Goal: Task Accomplishment & Management: Manage account settings

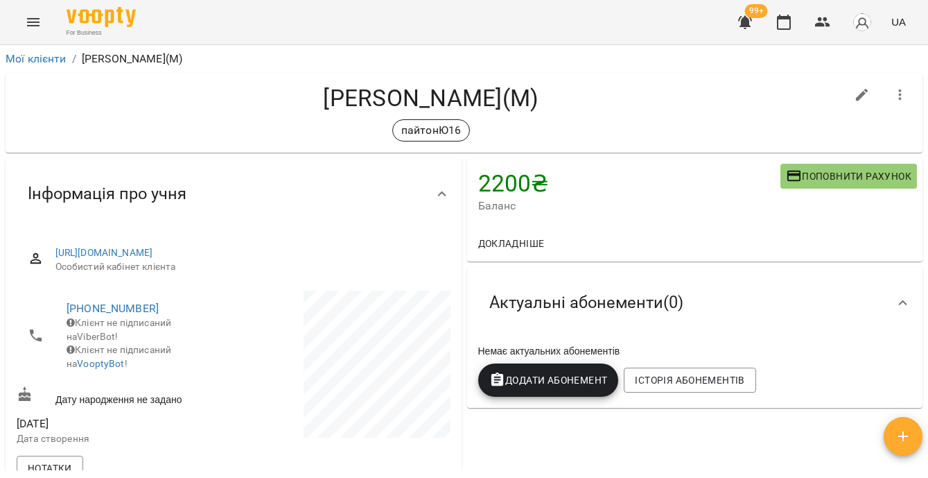
click at [893, 91] on icon "button" at bounding box center [900, 95] width 17 height 17
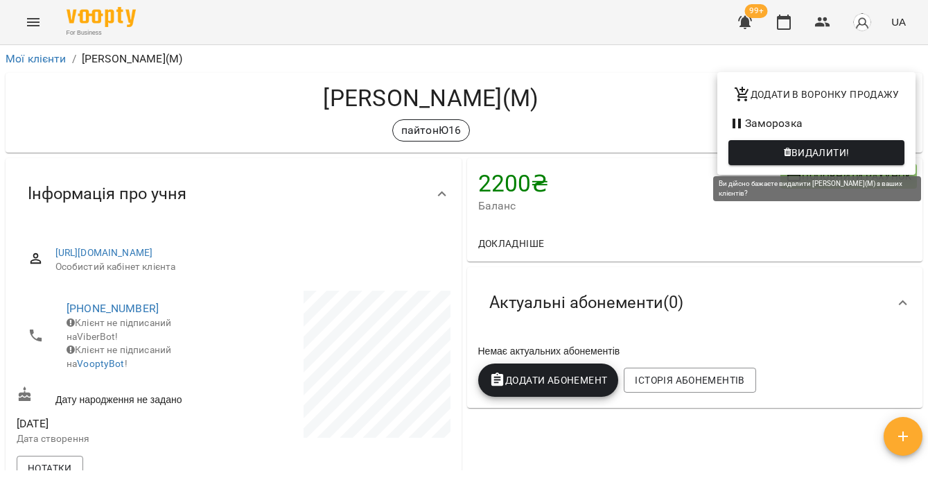
click at [843, 154] on span "Видалити!" at bounding box center [821, 152] width 58 height 17
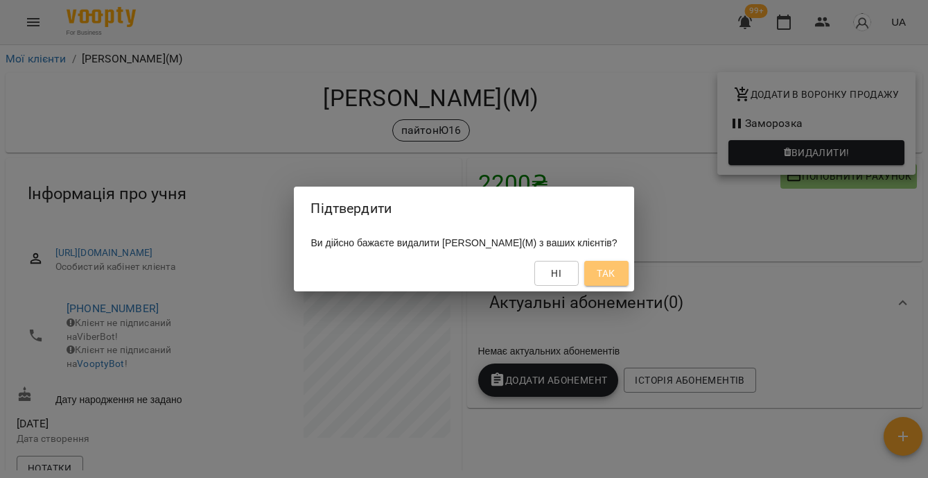
click at [618, 268] on span "Так" at bounding box center [607, 273] width 22 height 17
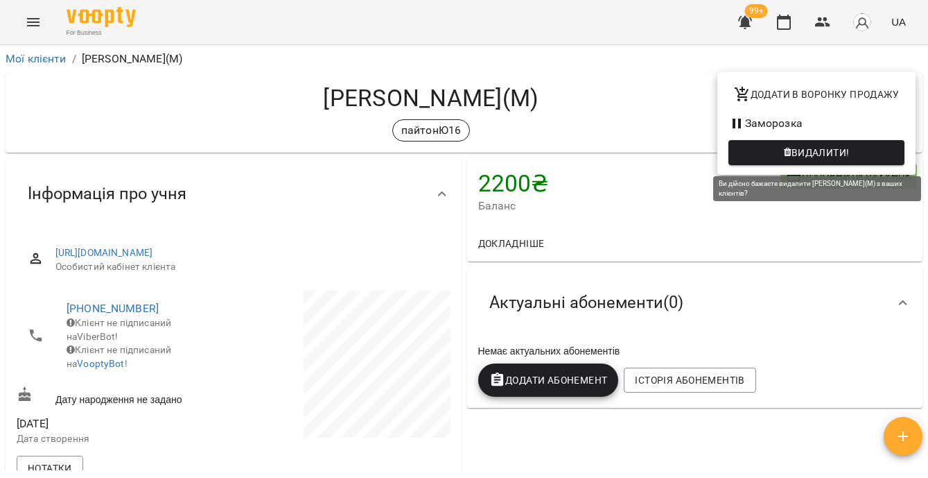
click at [801, 157] on span "Видалити!" at bounding box center [821, 152] width 58 height 17
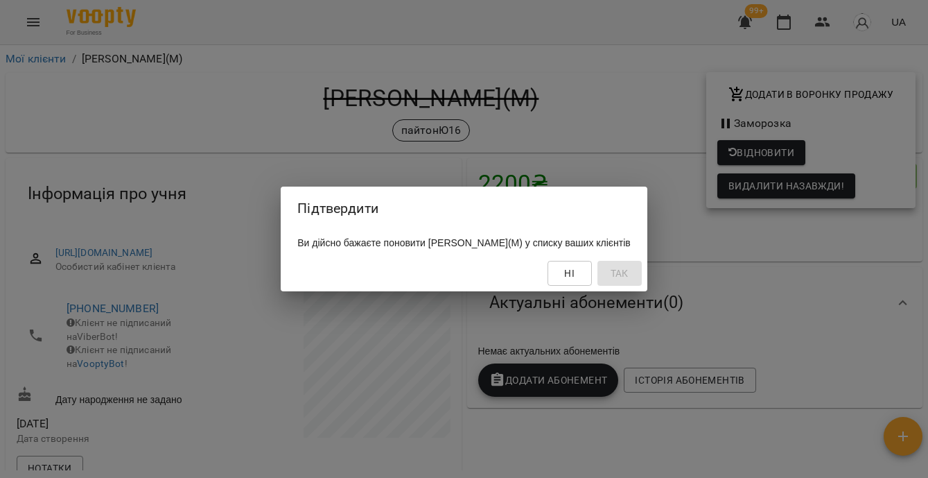
click at [775, 214] on div "Підтвердити Ви дійсно бажаєте поновити [PERSON_NAME](М) у списку ваших клієнтів…" at bounding box center [464, 239] width 928 height 478
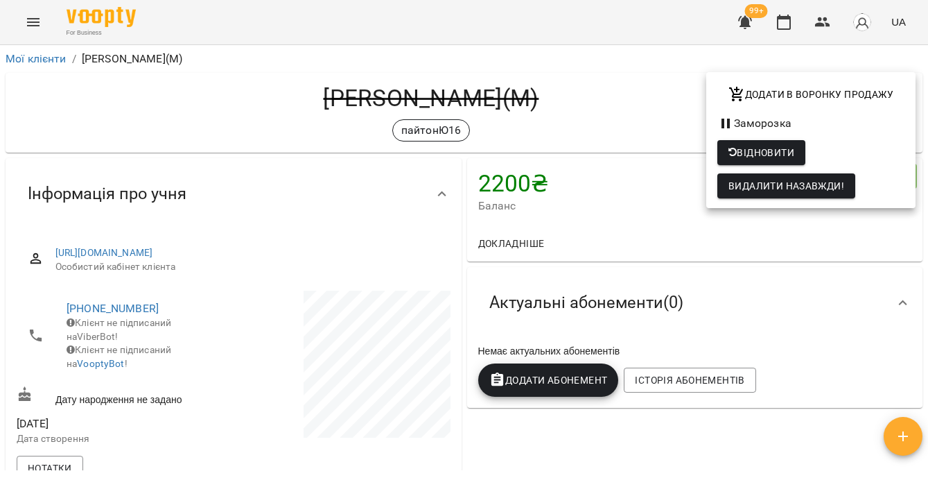
click at [779, 193] on span "Видалити назавжди!" at bounding box center [787, 185] width 116 height 17
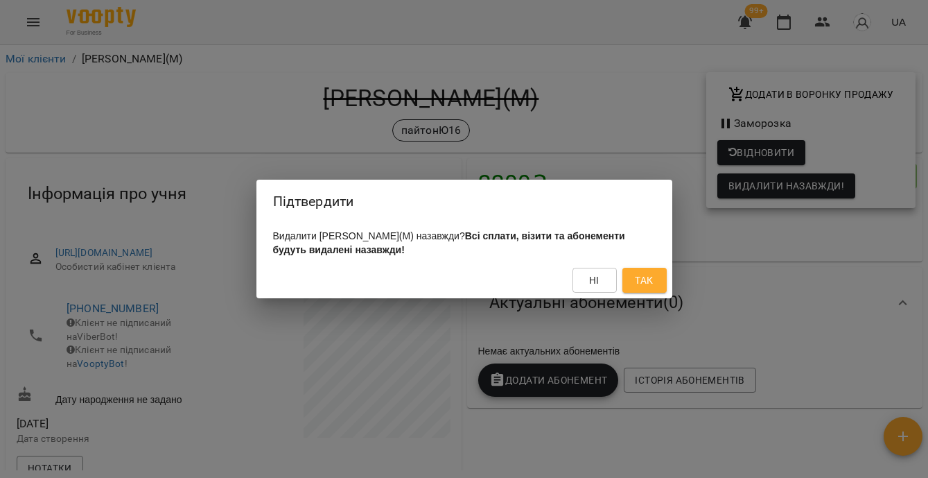
click at [645, 288] on span "Так" at bounding box center [644, 280] width 18 height 17
